Goal: Task Accomplishment & Management: Use online tool/utility

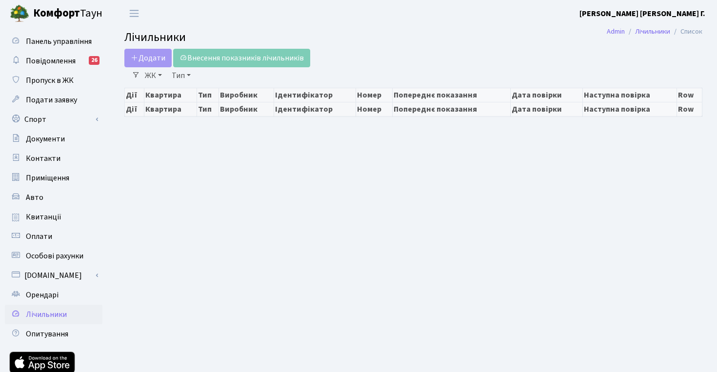
select select "25"
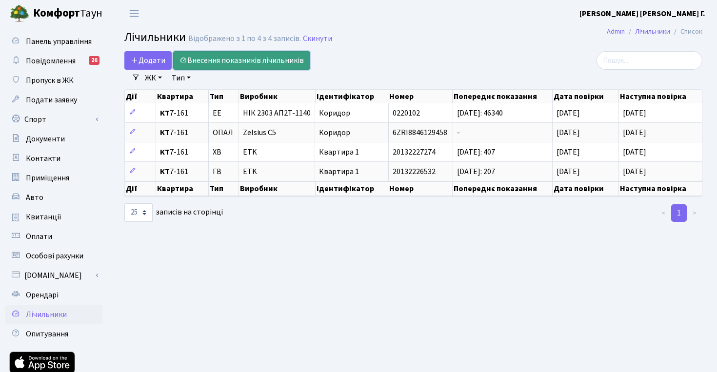
click at [248, 64] on link "Внесення показників лічильників" at bounding box center [241, 60] width 137 height 19
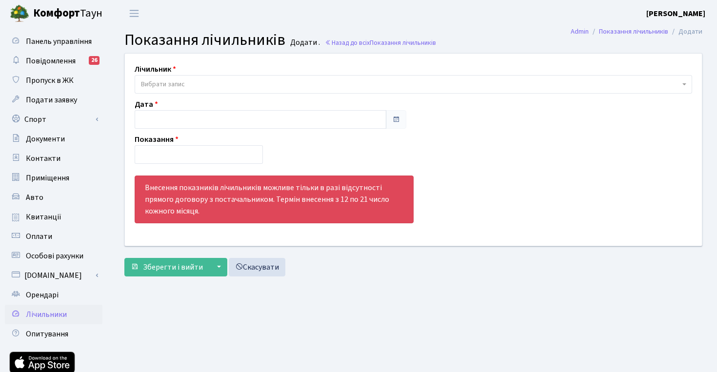
click at [242, 86] on span "Вибрати запис" at bounding box center [410, 85] width 539 height 10
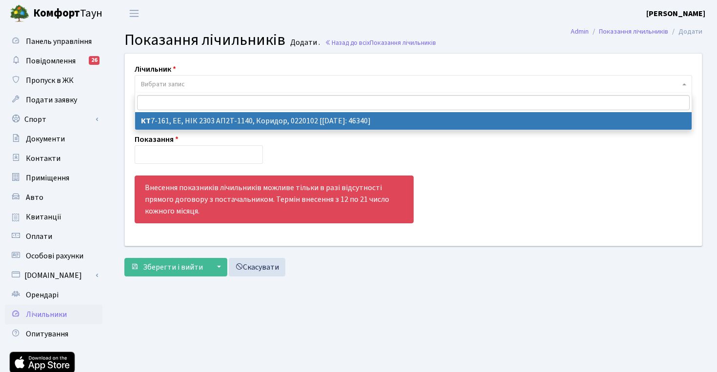
select select "10175"
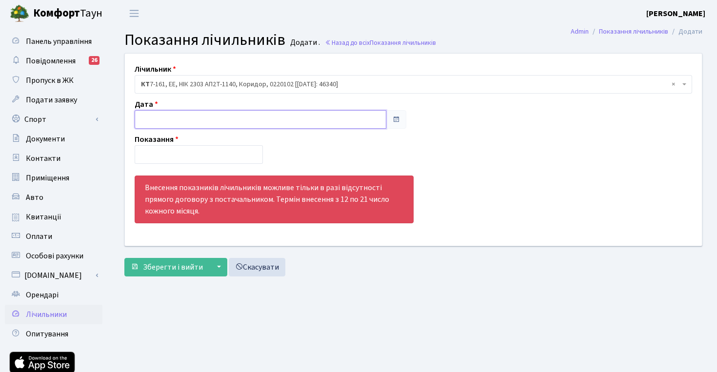
click at [222, 114] on input "text" at bounding box center [261, 119] width 252 height 19
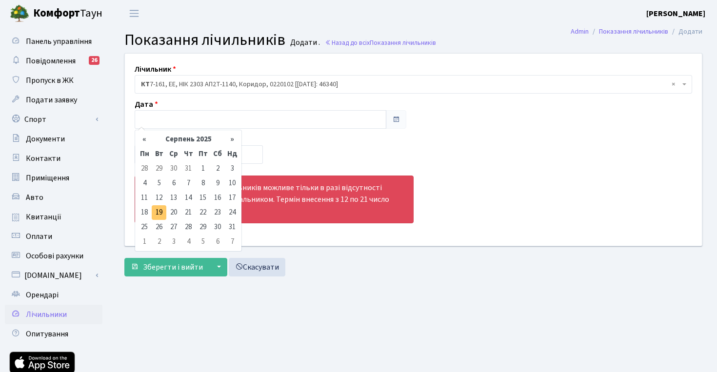
click at [163, 211] on td "19" at bounding box center [159, 212] width 15 height 15
type input "19.08.2025"
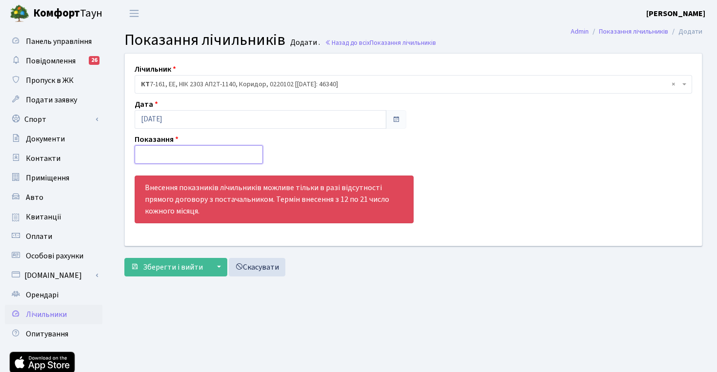
click at [217, 153] on input "number" at bounding box center [199, 154] width 128 height 19
paste input "46533"
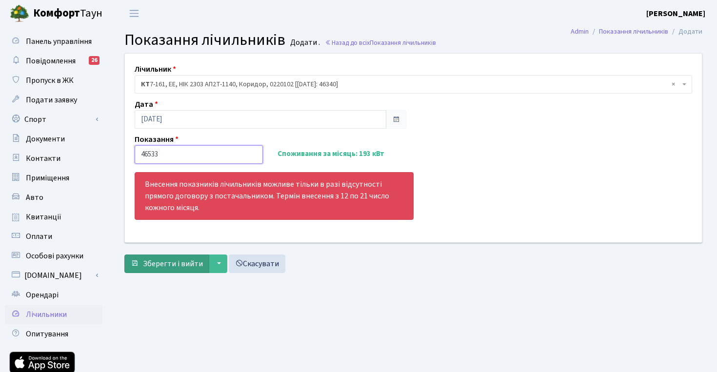
type input "46533"
click at [187, 264] on span "Зберегти і вийти" at bounding box center [173, 264] width 60 height 11
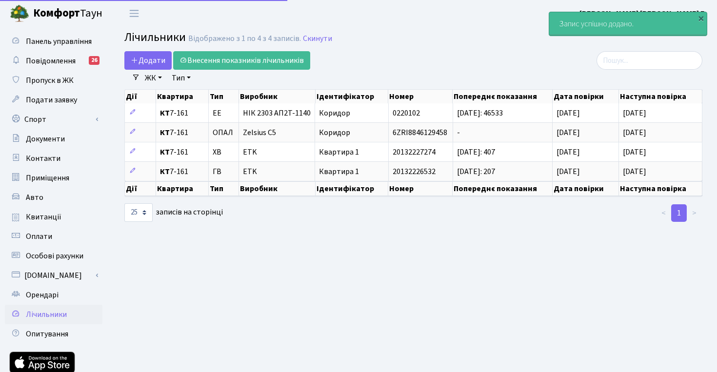
select select "25"
